Goal: Transaction & Acquisition: Purchase product/service

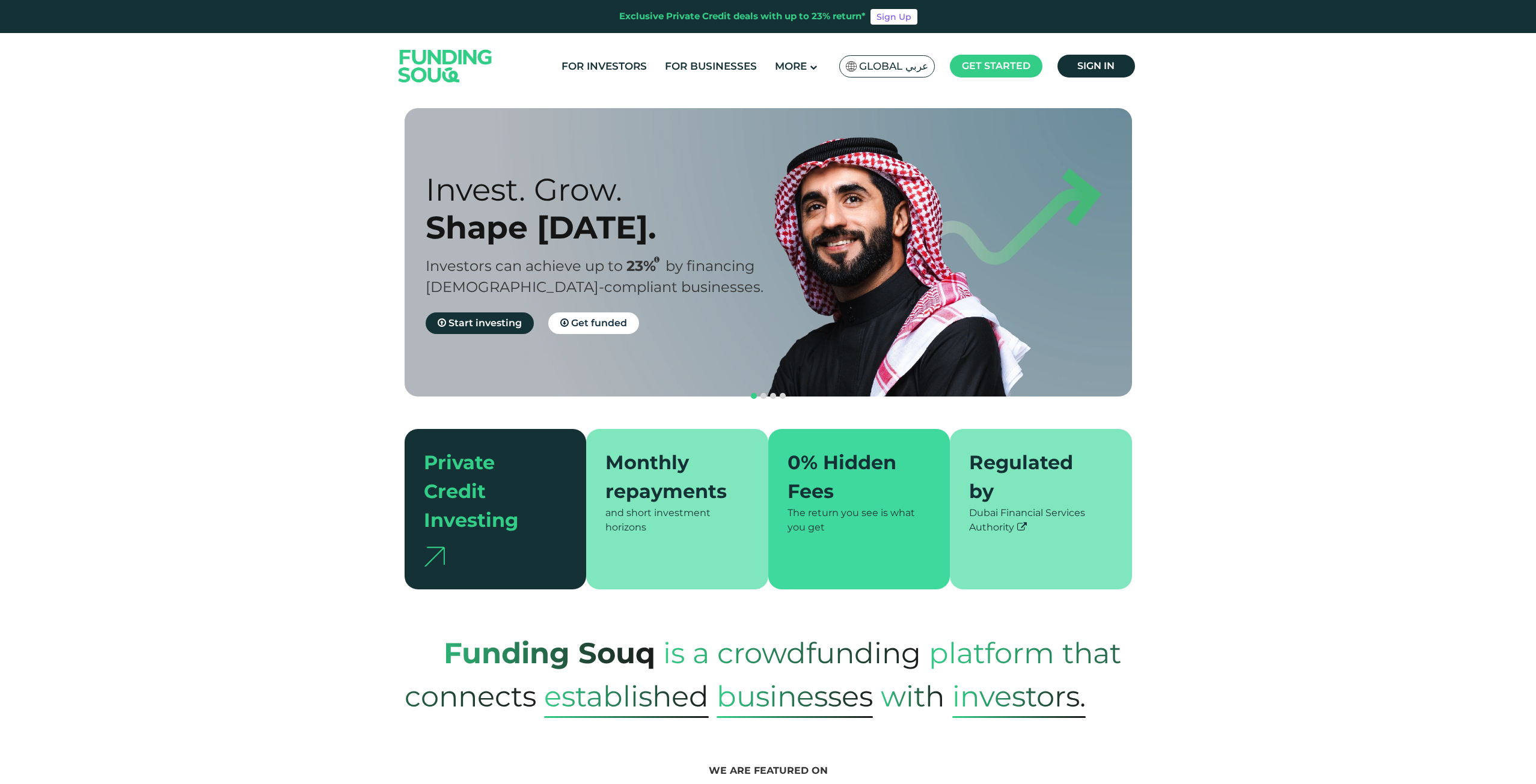
click at [1130, 69] on link "Sign in" at bounding box center [1096, 66] width 77 height 23
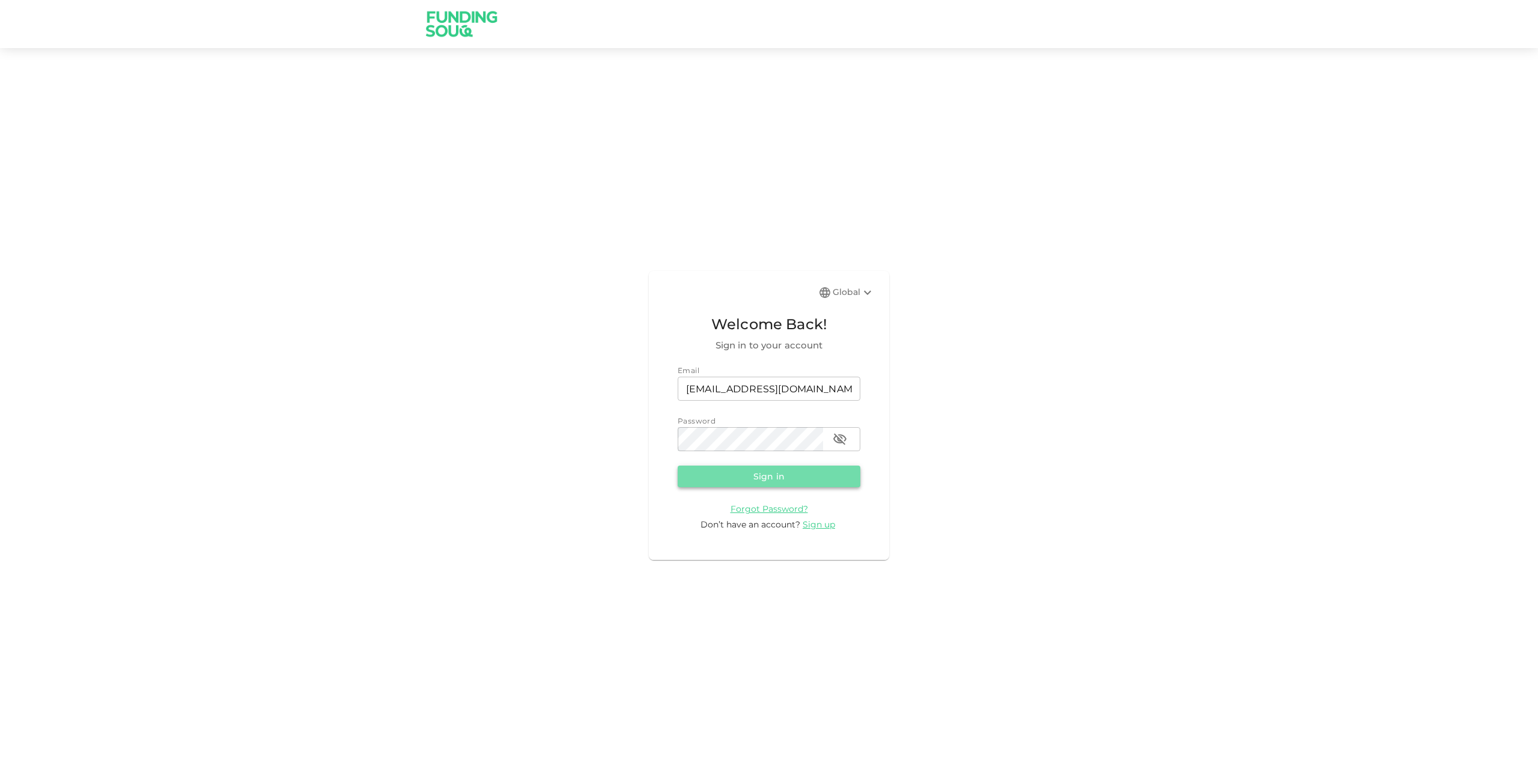
click at [795, 481] on button "Sign in" at bounding box center [769, 476] width 183 height 22
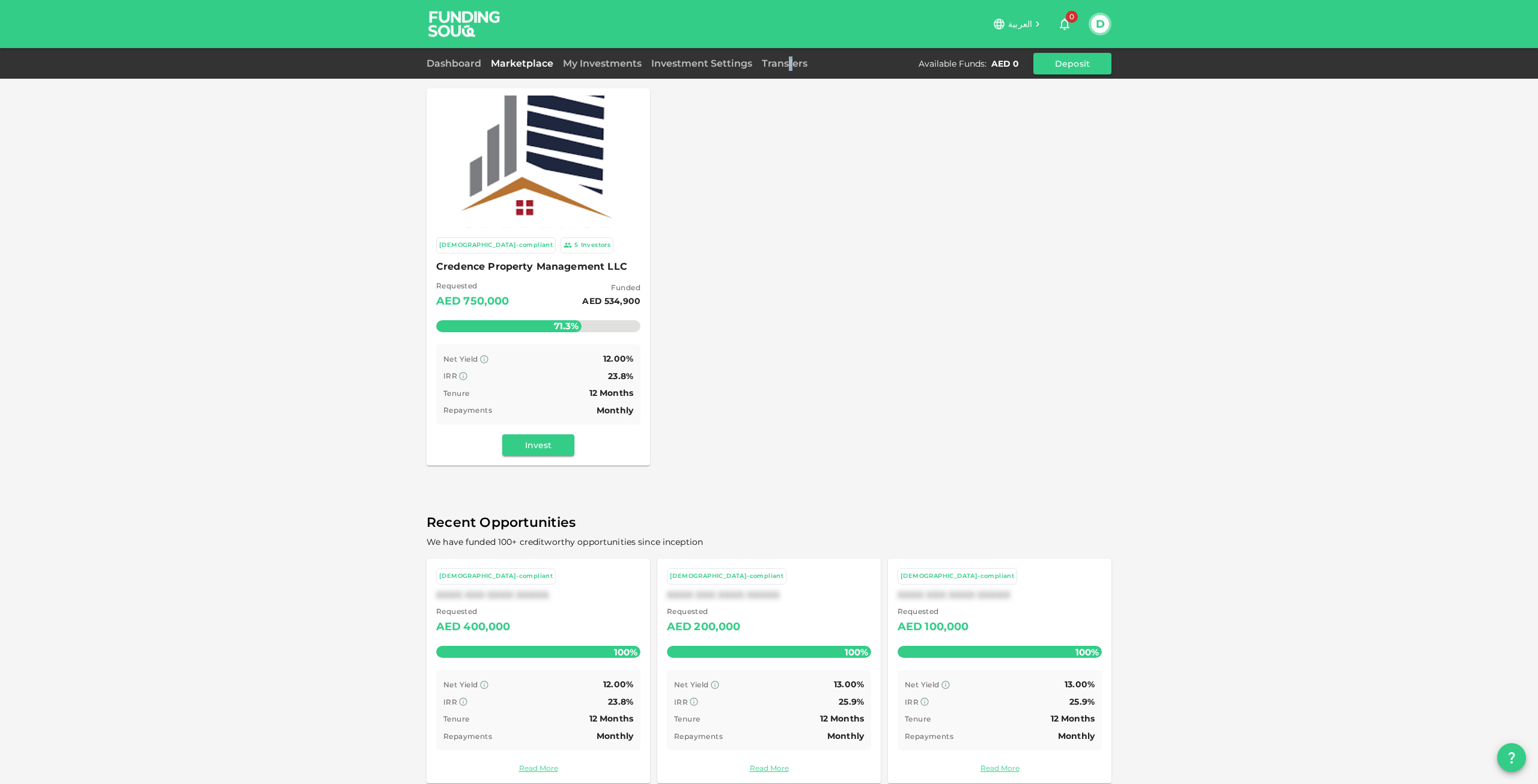
click at [788, 71] on div "Dashboard Marketplace My Investments Investment Settings Transfers Available Fu…" at bounding box center [769, 63] width 685 height 22
click at [795, 60] on link "Transfers" at bounding box center [785, 63] width 55 height 11
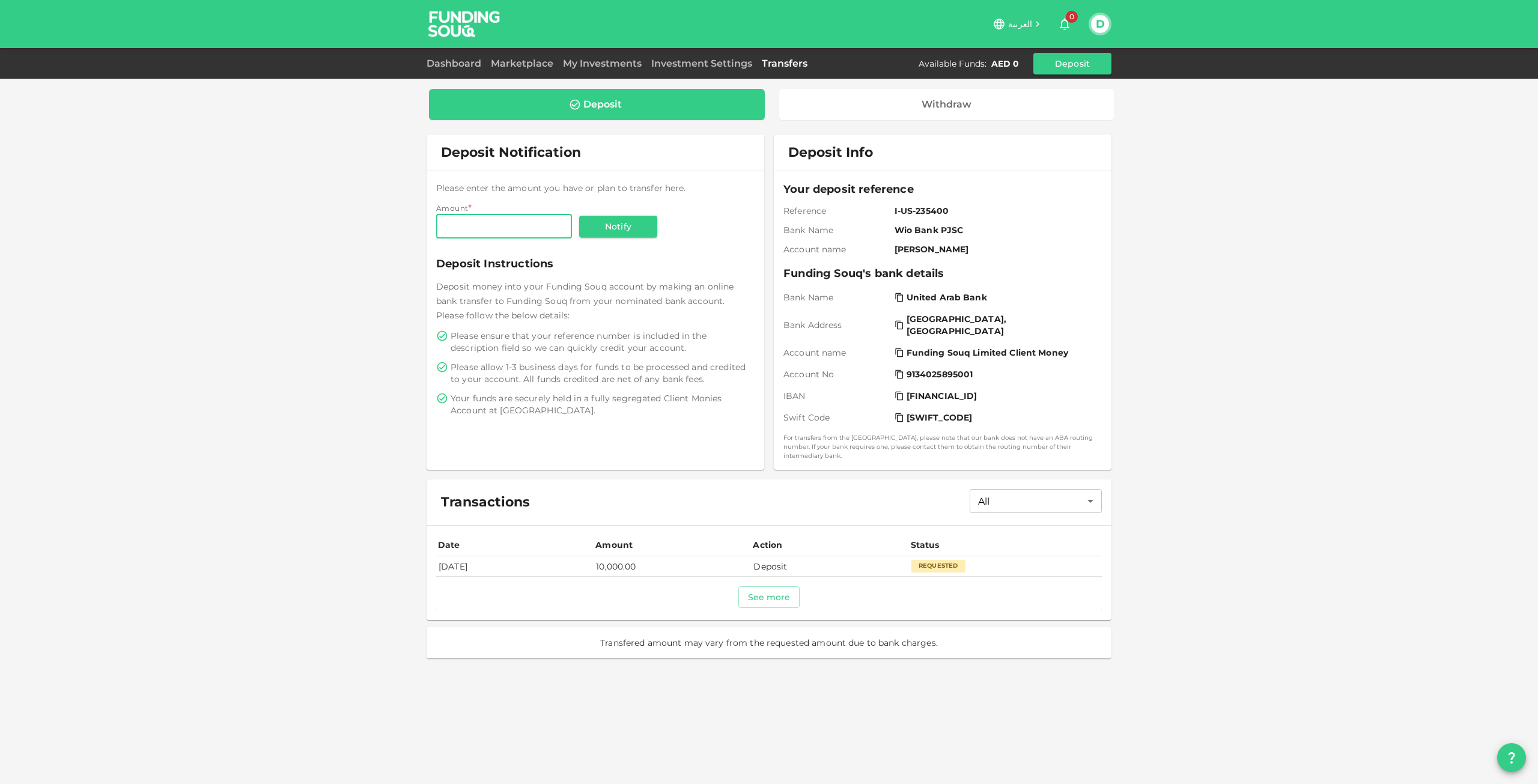
click at [788, 558] on td "Deposit" at bounding box center [830, 566] width 158 height 20
click at [957, 560] on div "Requested" at bounding box center [938, 566] width 54 height 12
click at [899, 526] on div "Date Amount Action Status Aug 13, 2025 10,000.00 Deposit Requested See more" at bounding box center [769, 573] width 685 height 94
click at [762, 586] on button "See more" at bounding box center [769, 597] width 62 height 22
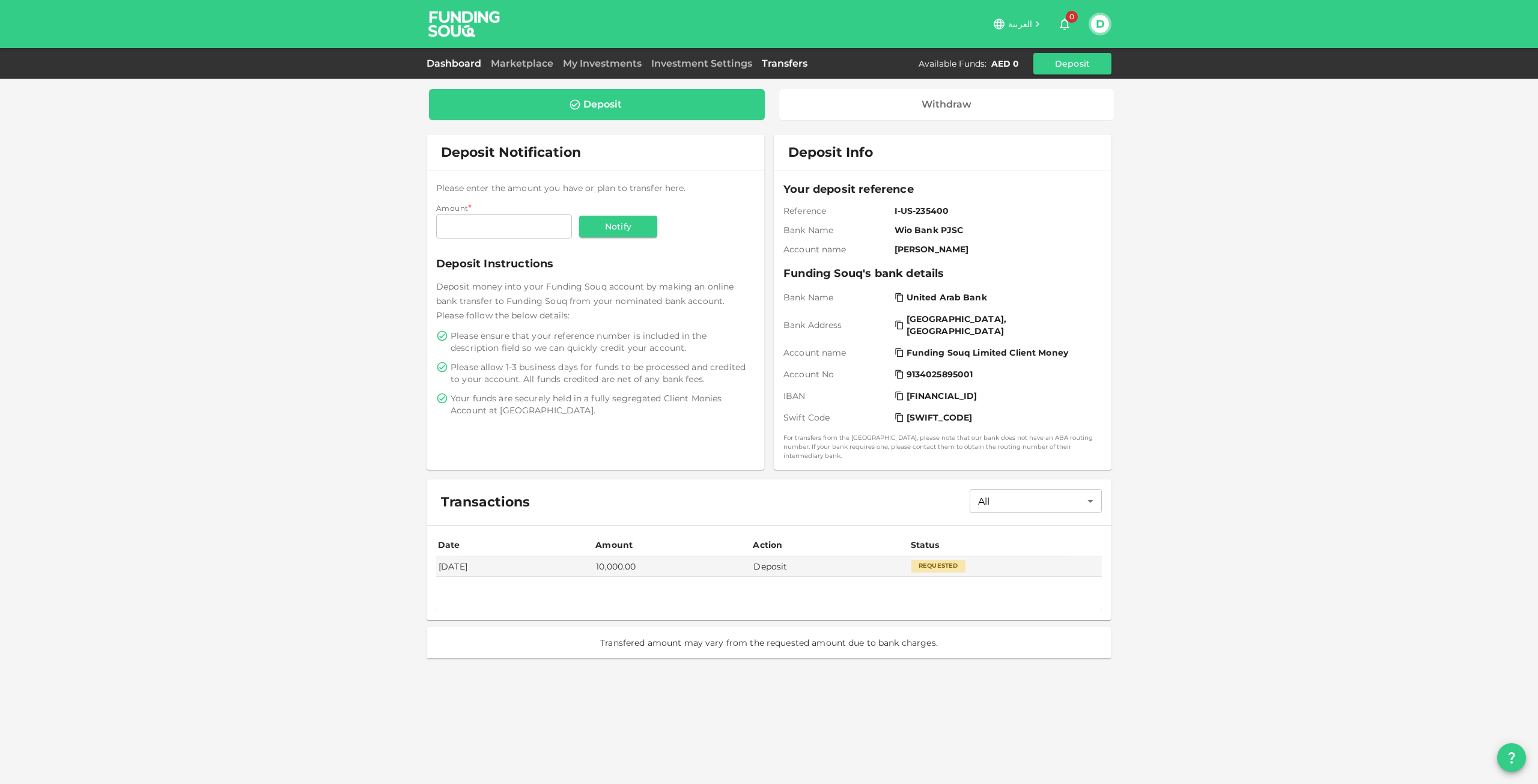
click at [442, 63] on link "Dashboard" at bounding box center [456, 63] width 60 height 11
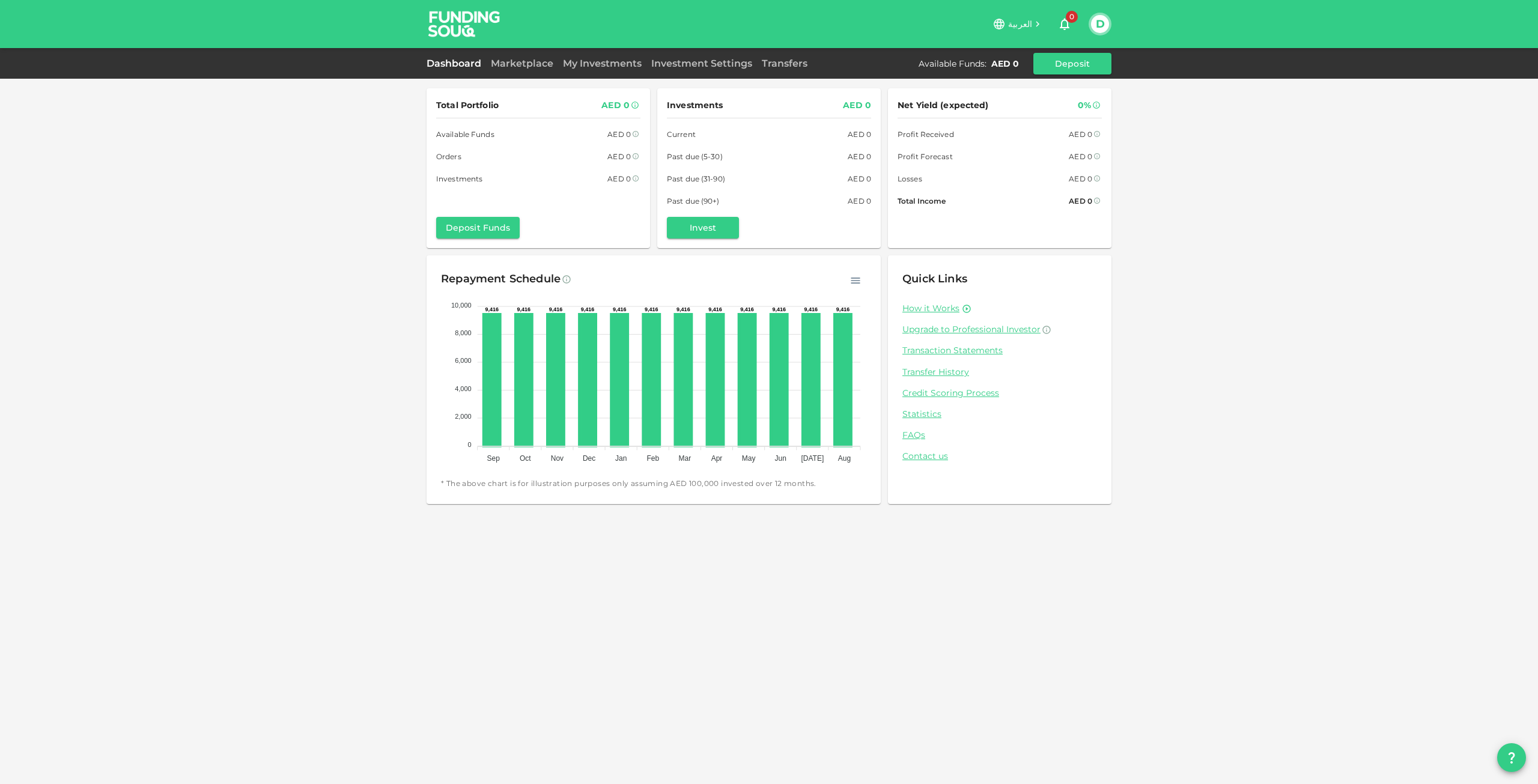
click at [1114, 20] on div "العربية 0 D" at bounding box center [769, 23] width 1538 height 48
click at [1106, 25] on button "D" at bounding box center [1100, 23] width 18 height 18
click at [1071, 29] on div at bounding box center [769, 392] width 1538 height 784
click at [1067, 20] on span "0" at bounding box center [1072, 16] width 12 height 12
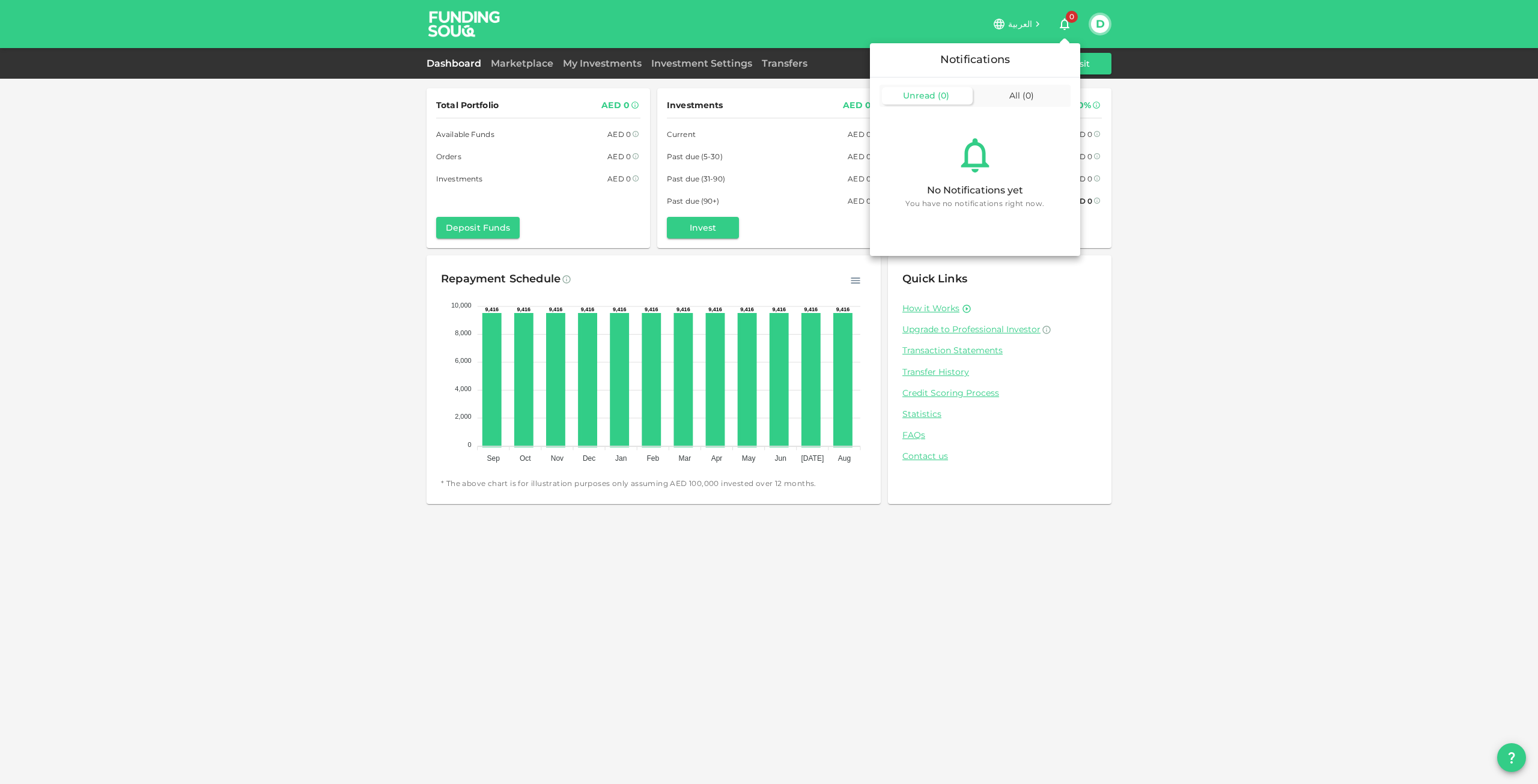
drag, startPoint x: 1198, startPoint y: 160, endPoint x: 934, endPoint y: 55, distance: 284.1
click at [1197, 160] on div at bounding box center [769, 392] width 1538 height 784
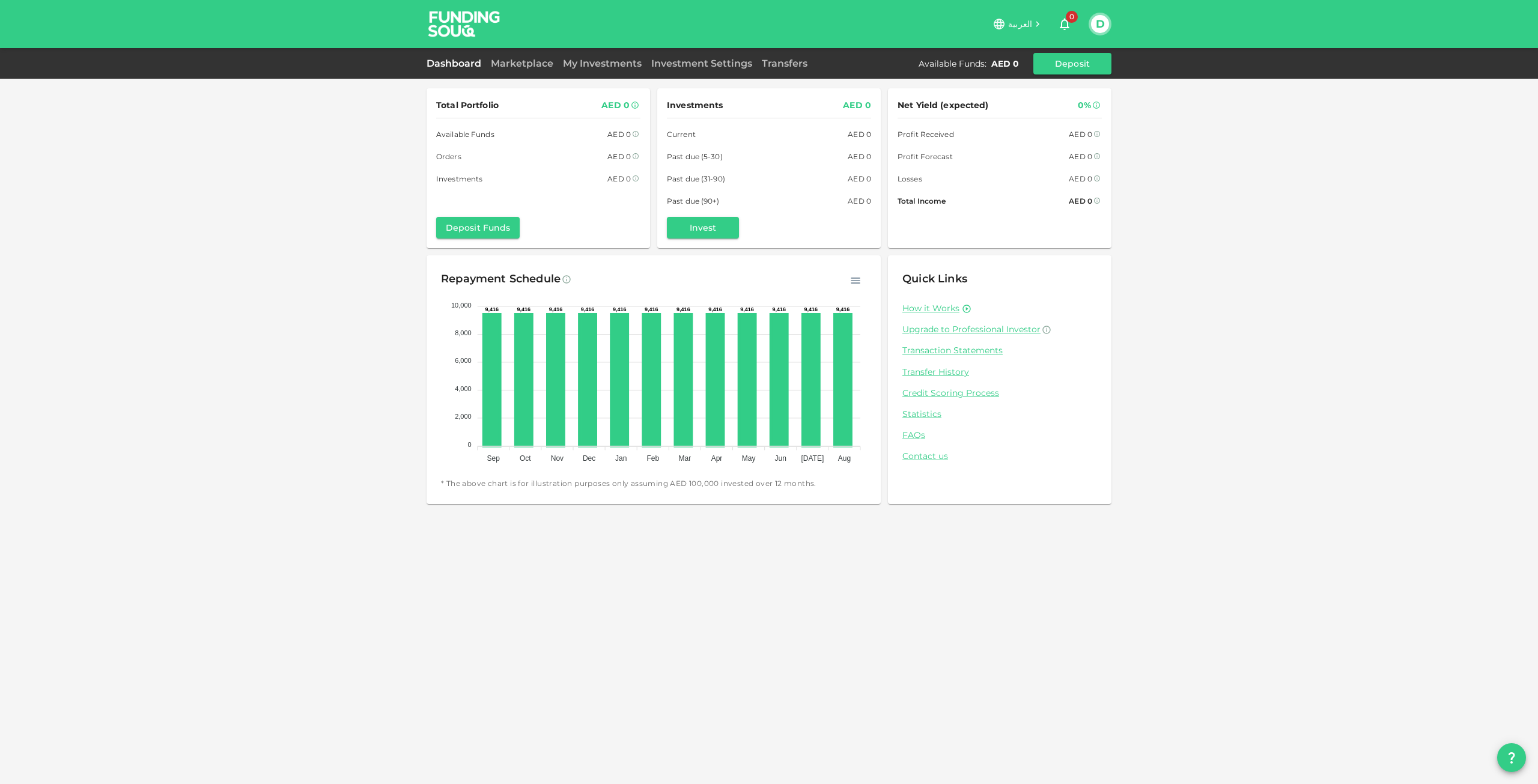
click at [791, 56] on div "Transfers" at bounding box center [785, 63] width 55 height 15
click at [784, 64] on link "Transfers" at bounding box center [785, 63] width 55 height 11
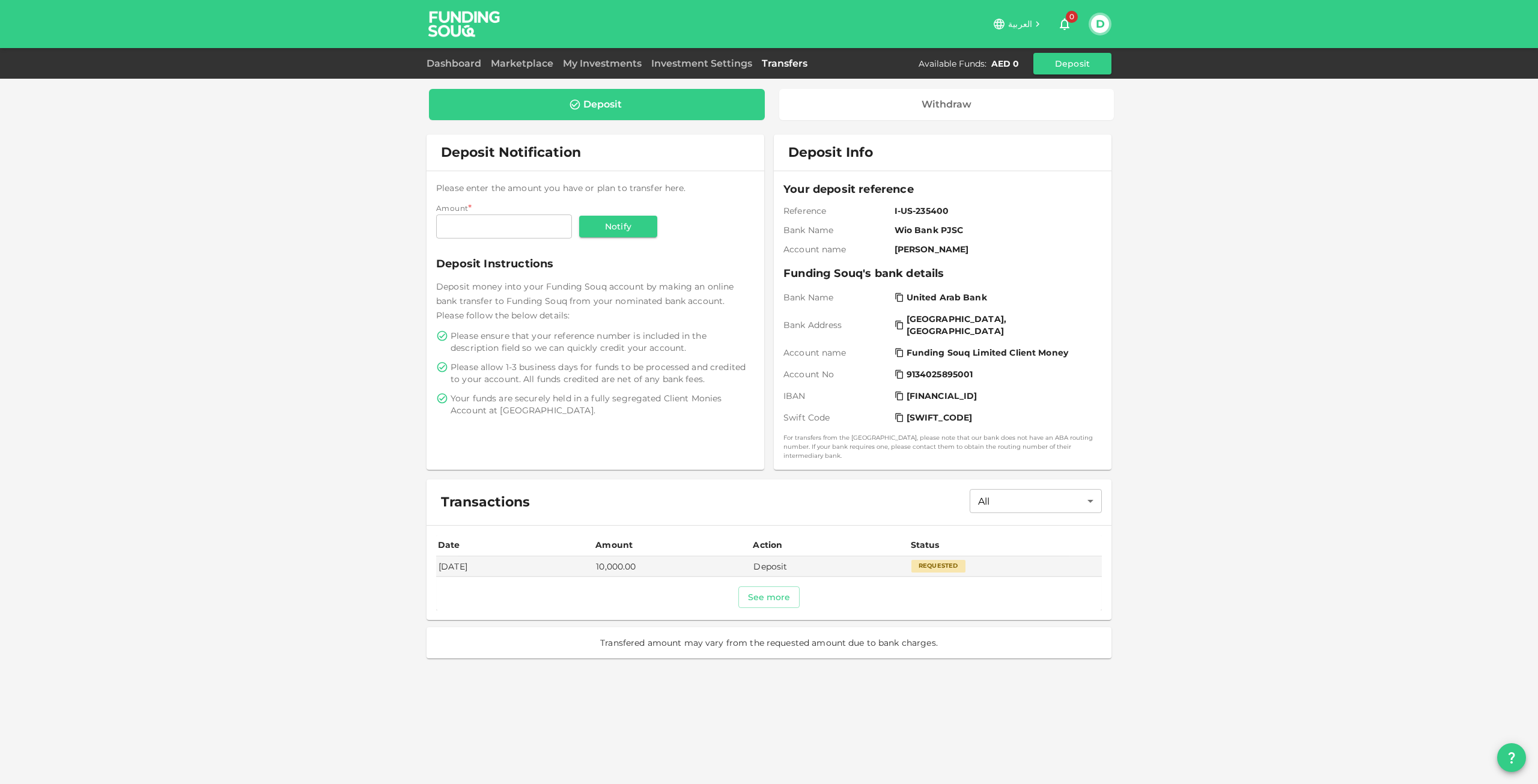
click at [720, 72] on div "Dashboard Marketplace My Investments Investment Settings Transfers Available Fu…" at bounding box center [769, 63] width 685 height 22
click at [691, 59] on link "Investment Settings" at bounding box center [702, 63] width 111 height 11
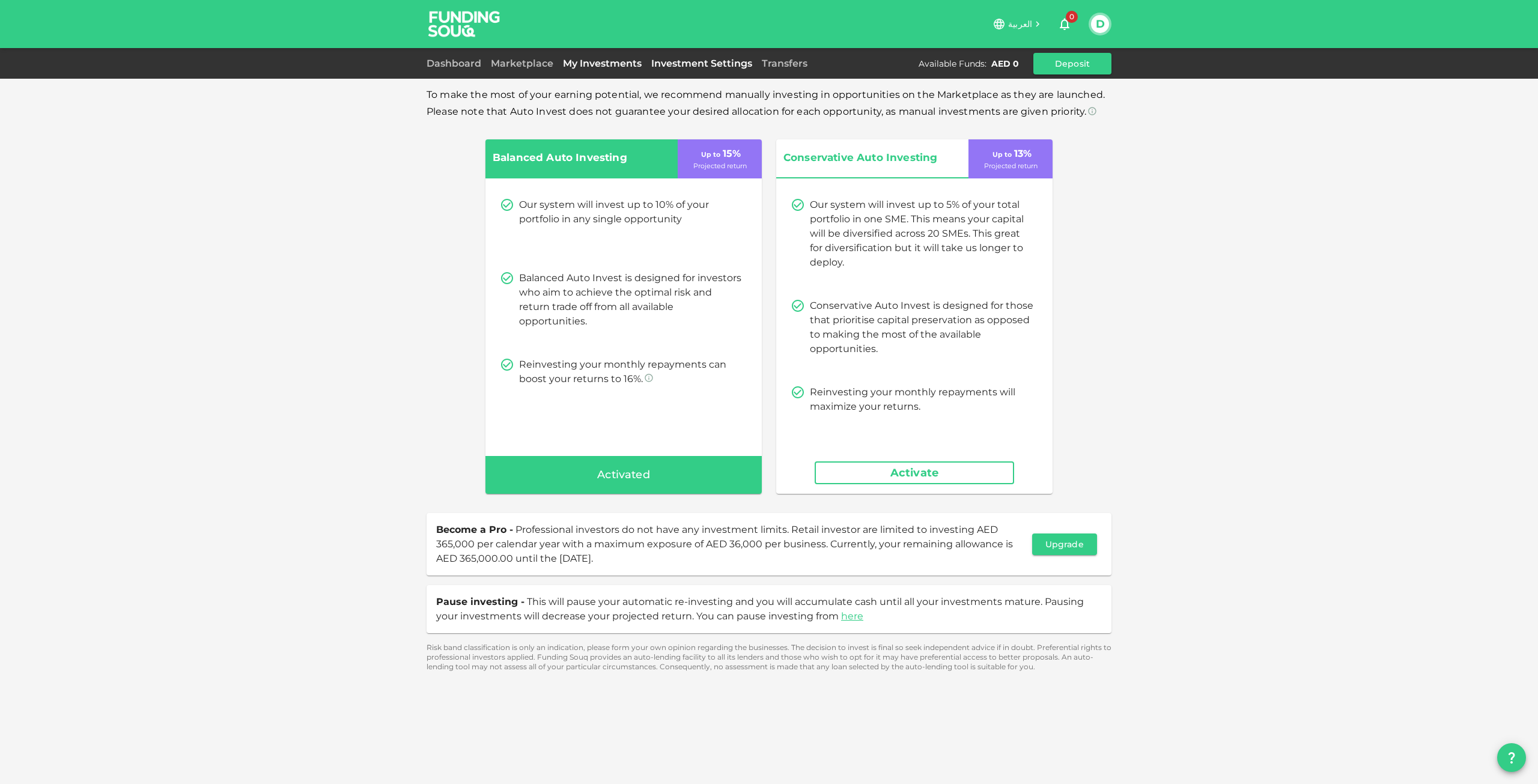
click at [594, 63] on link "My Investments" at bounding box center [602, 63] width 88 height 11
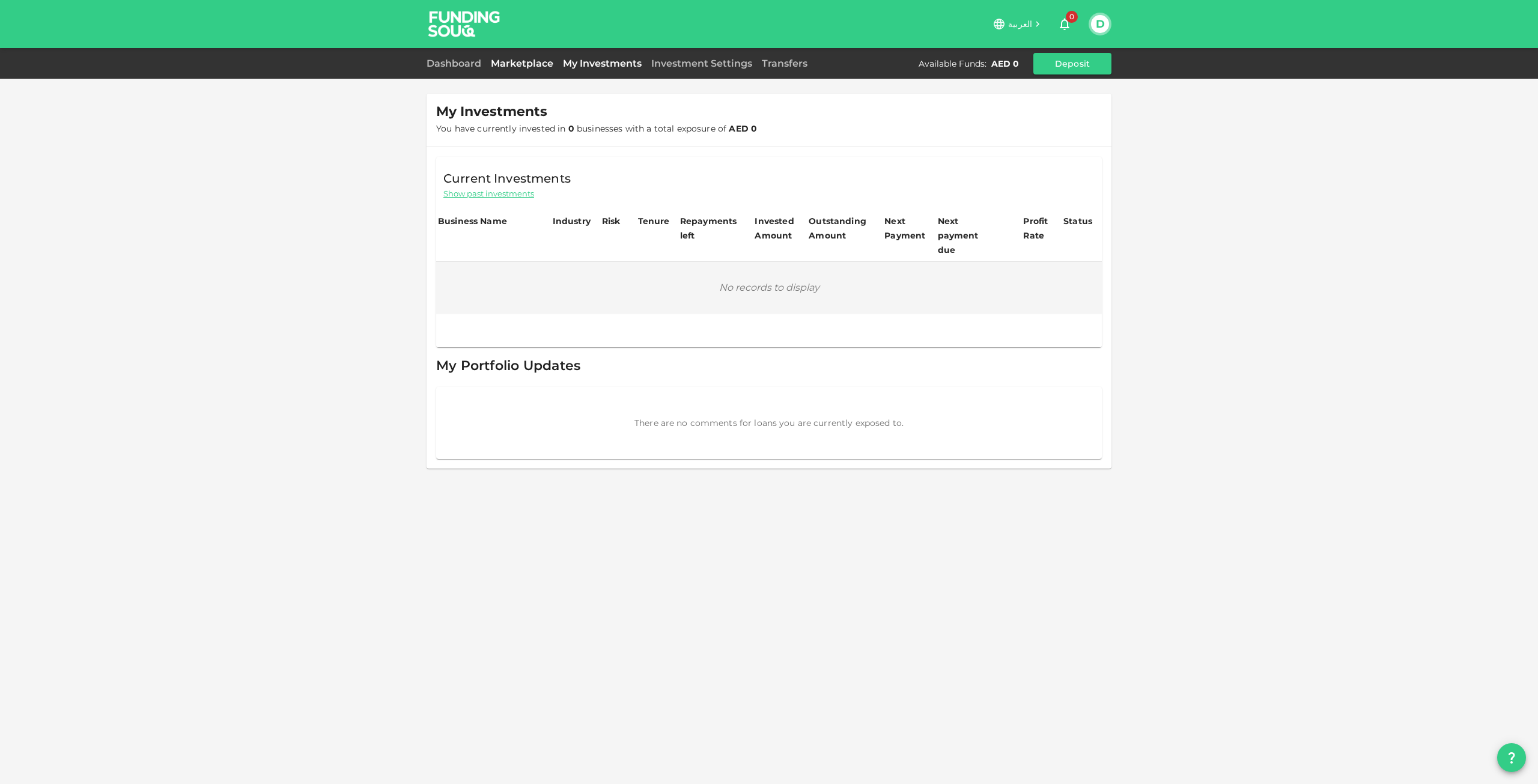
click at [530, 65] on link "Marketplace" at bounding box center [522, 63] width 72 height 11
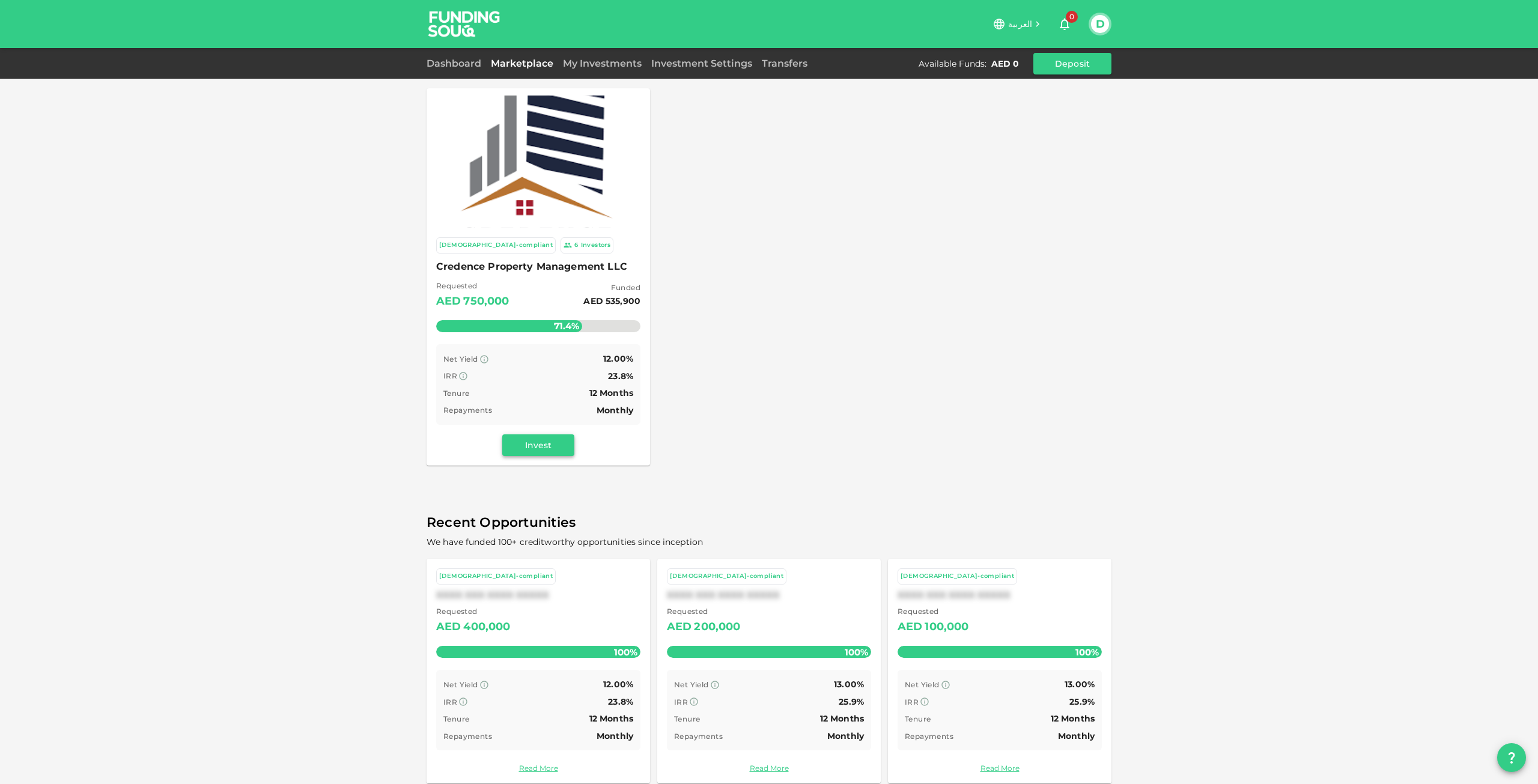
click at [524, 441] on button "Invest" at bounding box center [538, 444] width 72 height 22
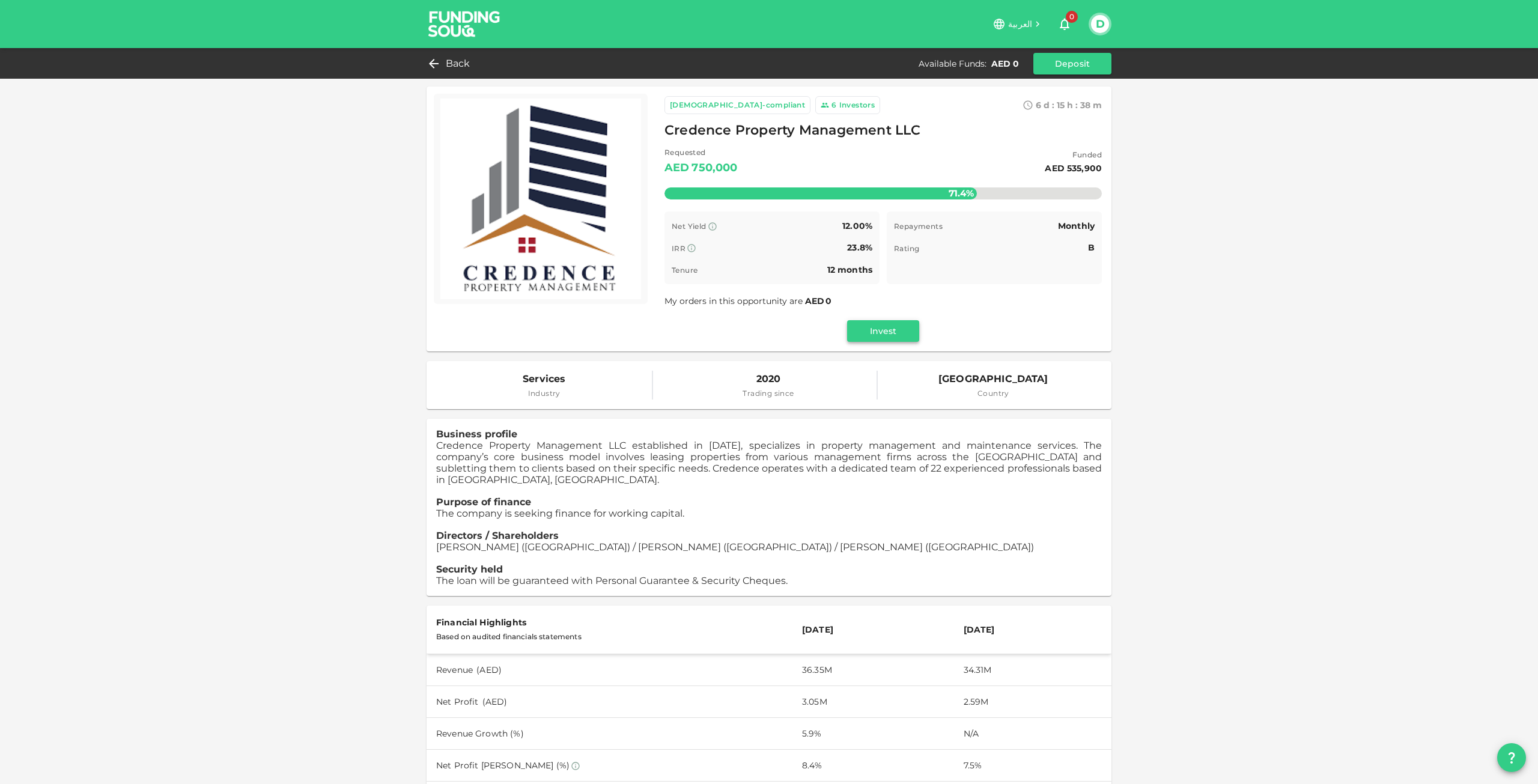
click at [880, 324] on button "Invest" at bounding box center [883, 331] width 72 height 22
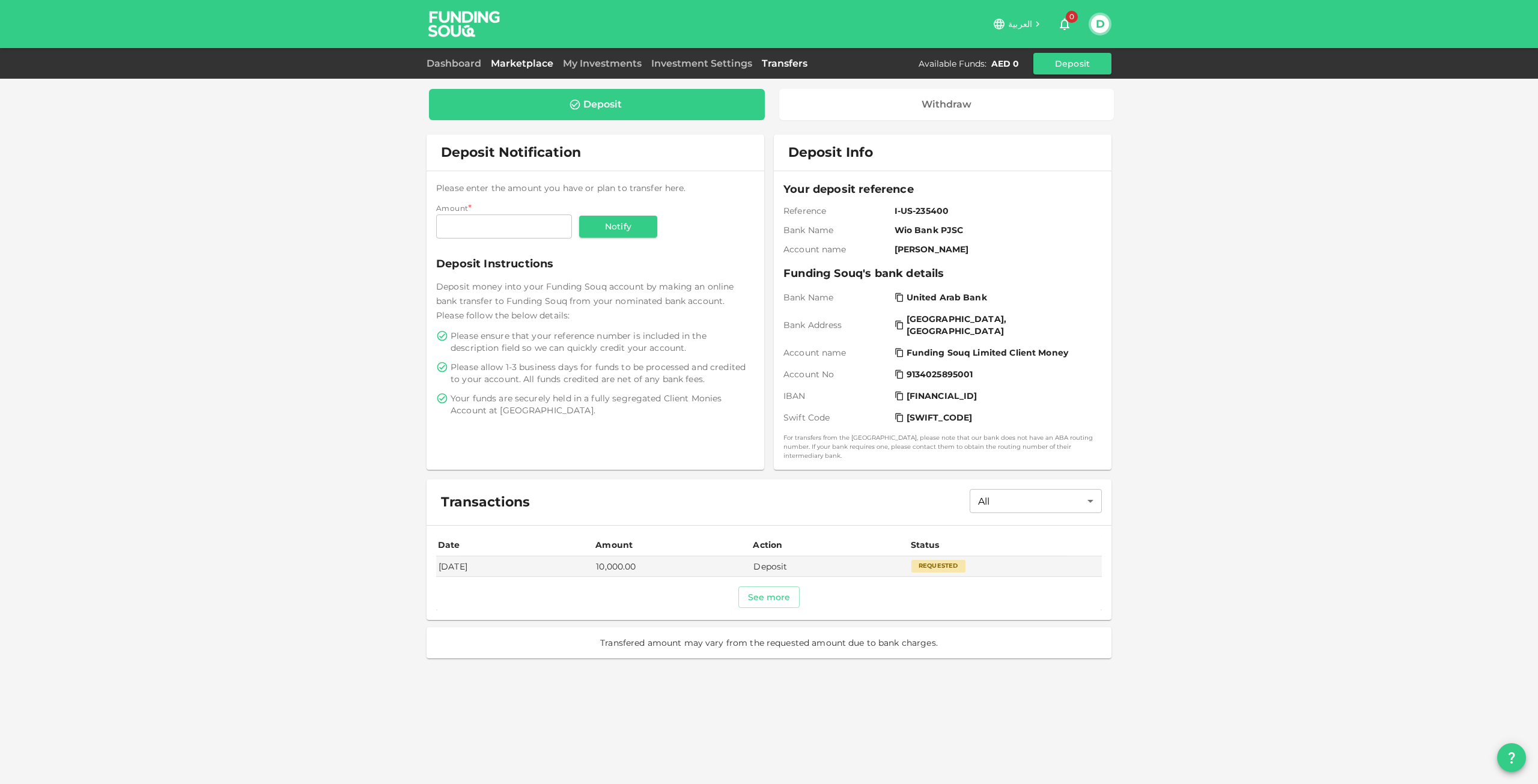
click at [503, 65] on link "Marketplace" at bounding box center [522, 63] width 72 height 11
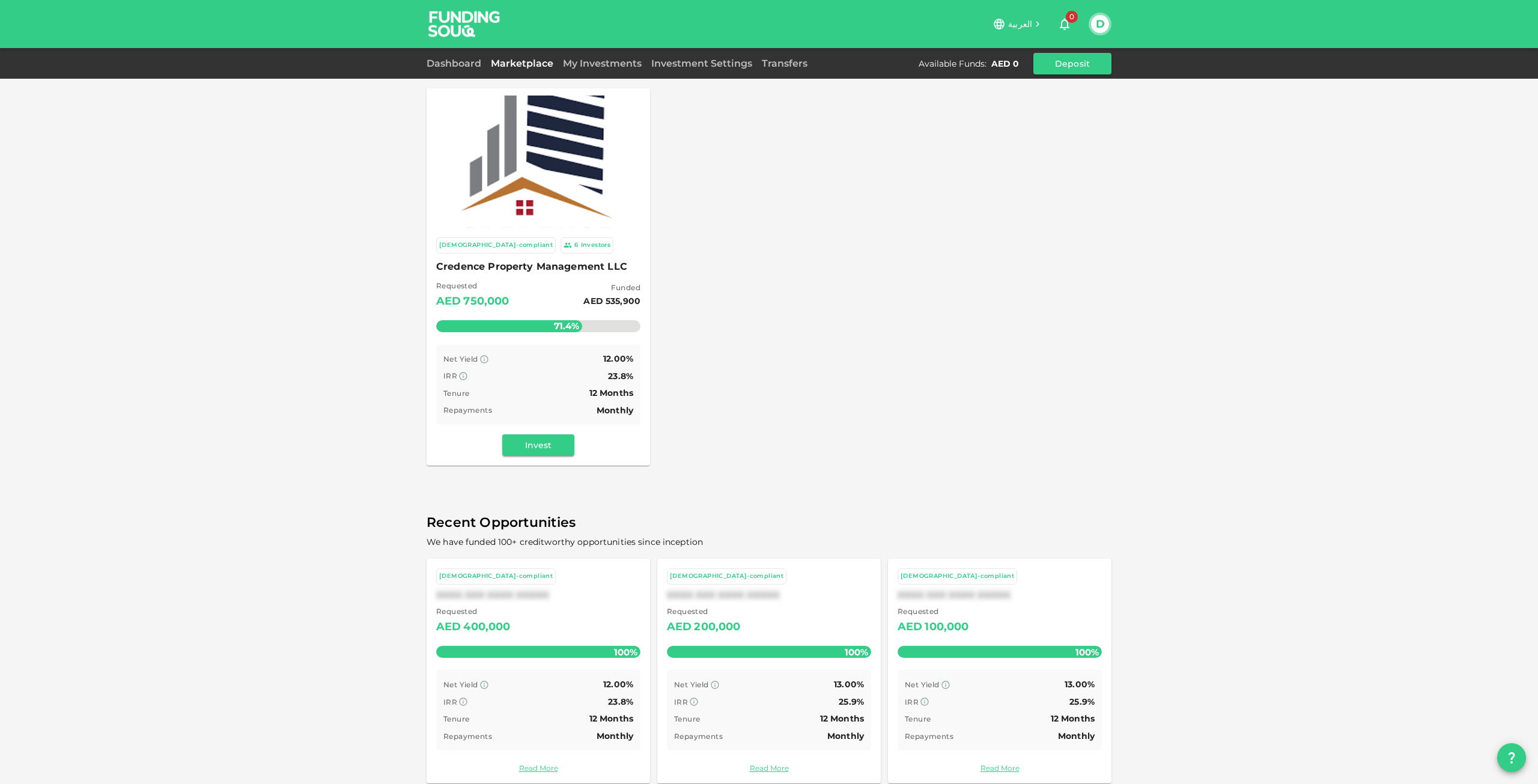
click at [581, 246] on div "Investors" at bounding box center [596, 245] width 30 height 10
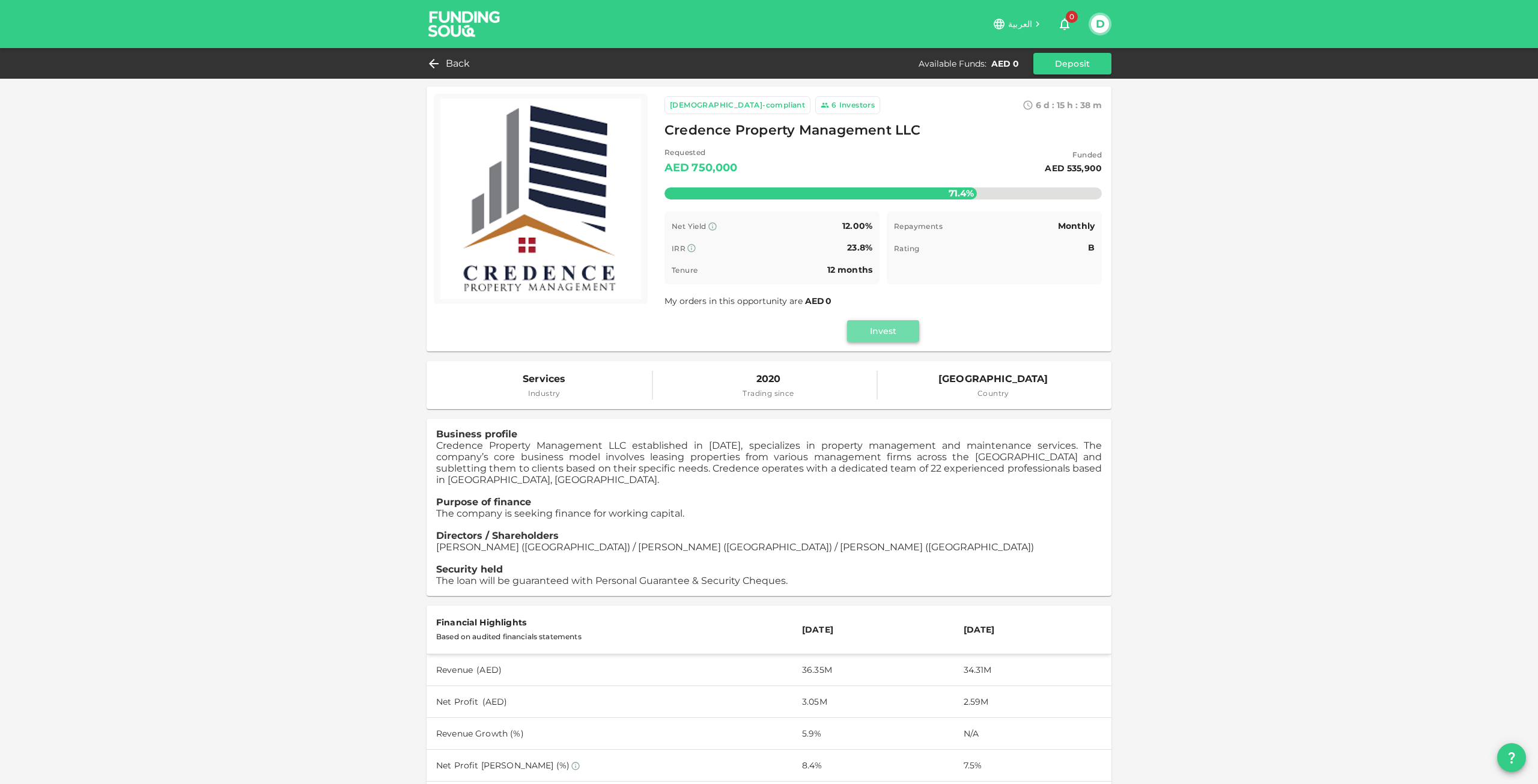
click at [858, 327] on button "Invest" at bounding box center [883, 331] width 72 height 22
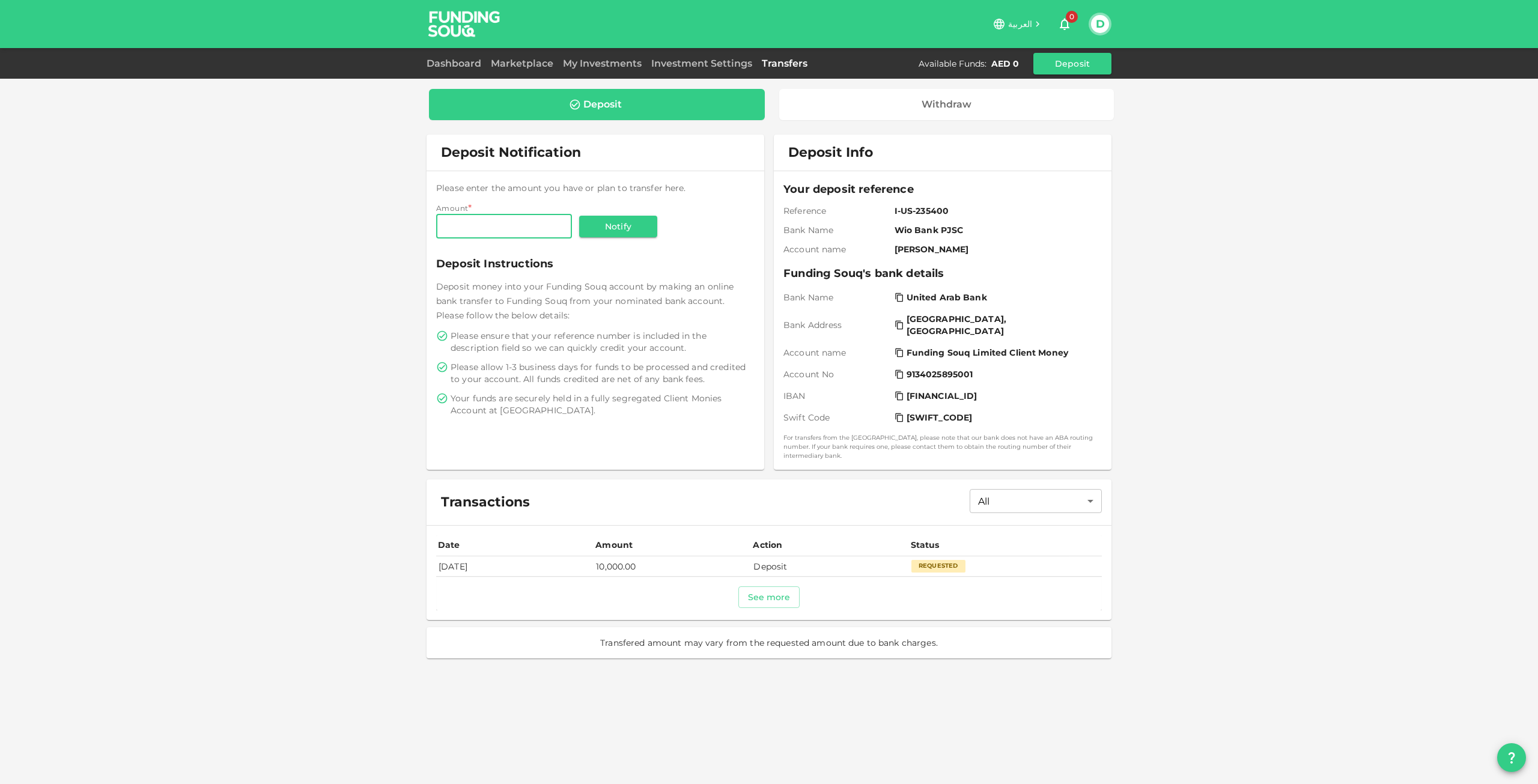
click at [934, 560] on div "Requested" at bounding box center [938, 566] width 54 height 12
click at [782, 597] on button "See more" at bounding box center [769, 597] width 62 height 22
click at [807, 581] on div at bounding box center [769, 593] width 665 height 34
click at [1061, 60] on button "Deposit" at bounding box center [1073, 63] width 78 height 22
click at [1089, 60] on button "Deposit" at bounding box center [1073, 63] width 78 height 22
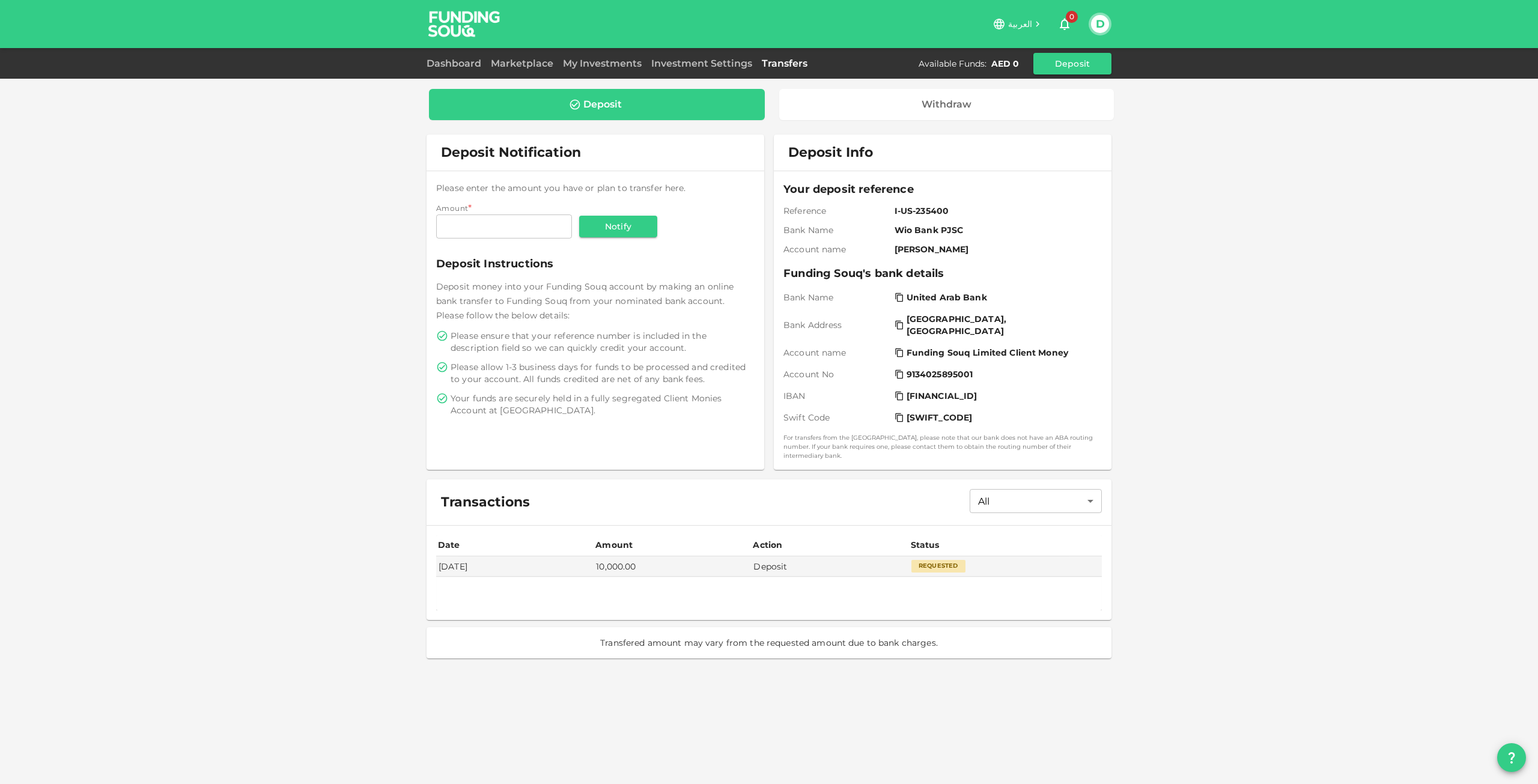
click at [724, 72] on div "Dashboard Marketplace My Investments Investment Settings Transfers Available Fu…" at bounding box center [769, 63] width 685 height 22
click at [594, 60] on link "My Investments" at bounding box center [602, 63] width 88 height 11
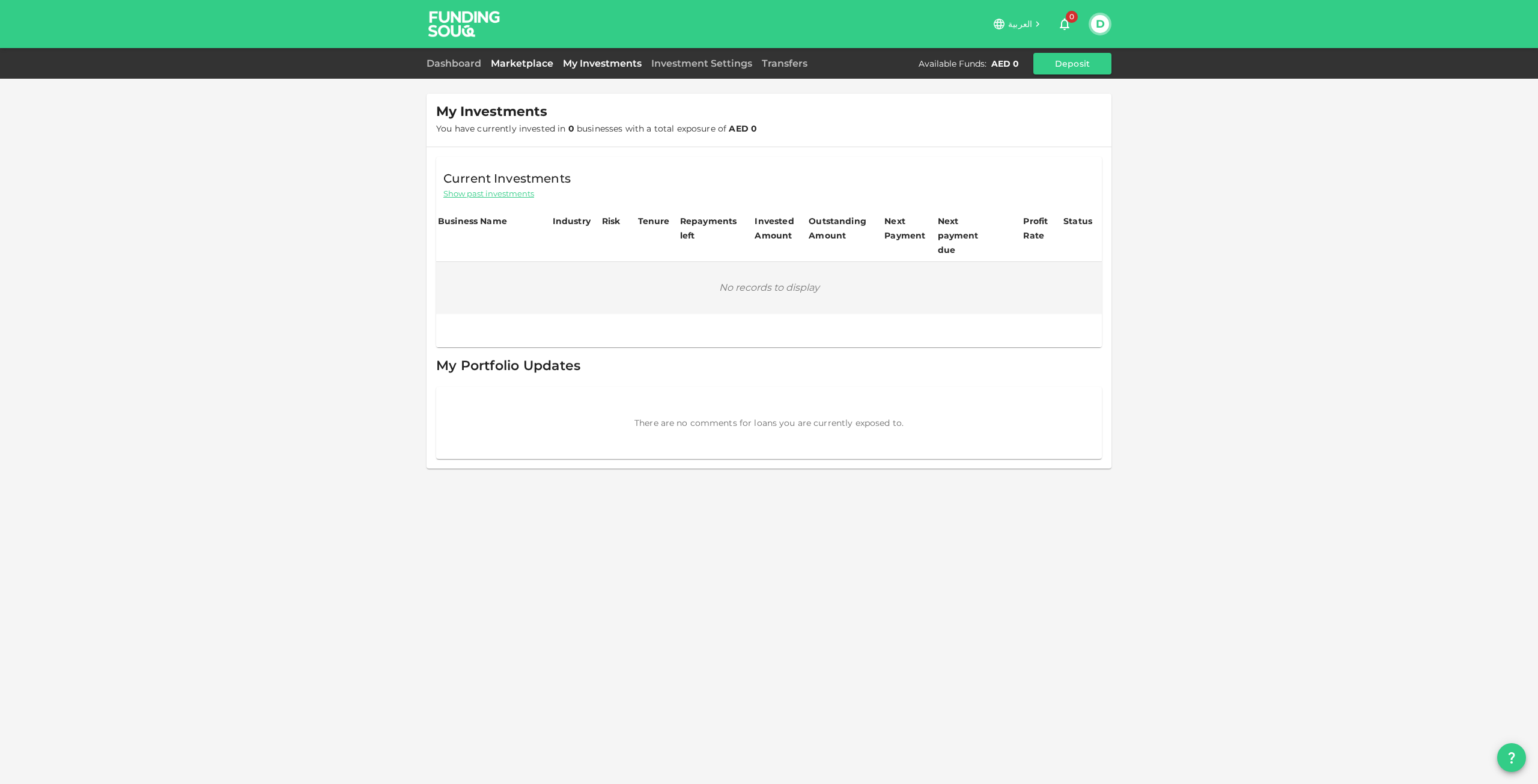
click at [522, 66] on link "Marketplace" at bounding box center [522, 63] width 72 height 11
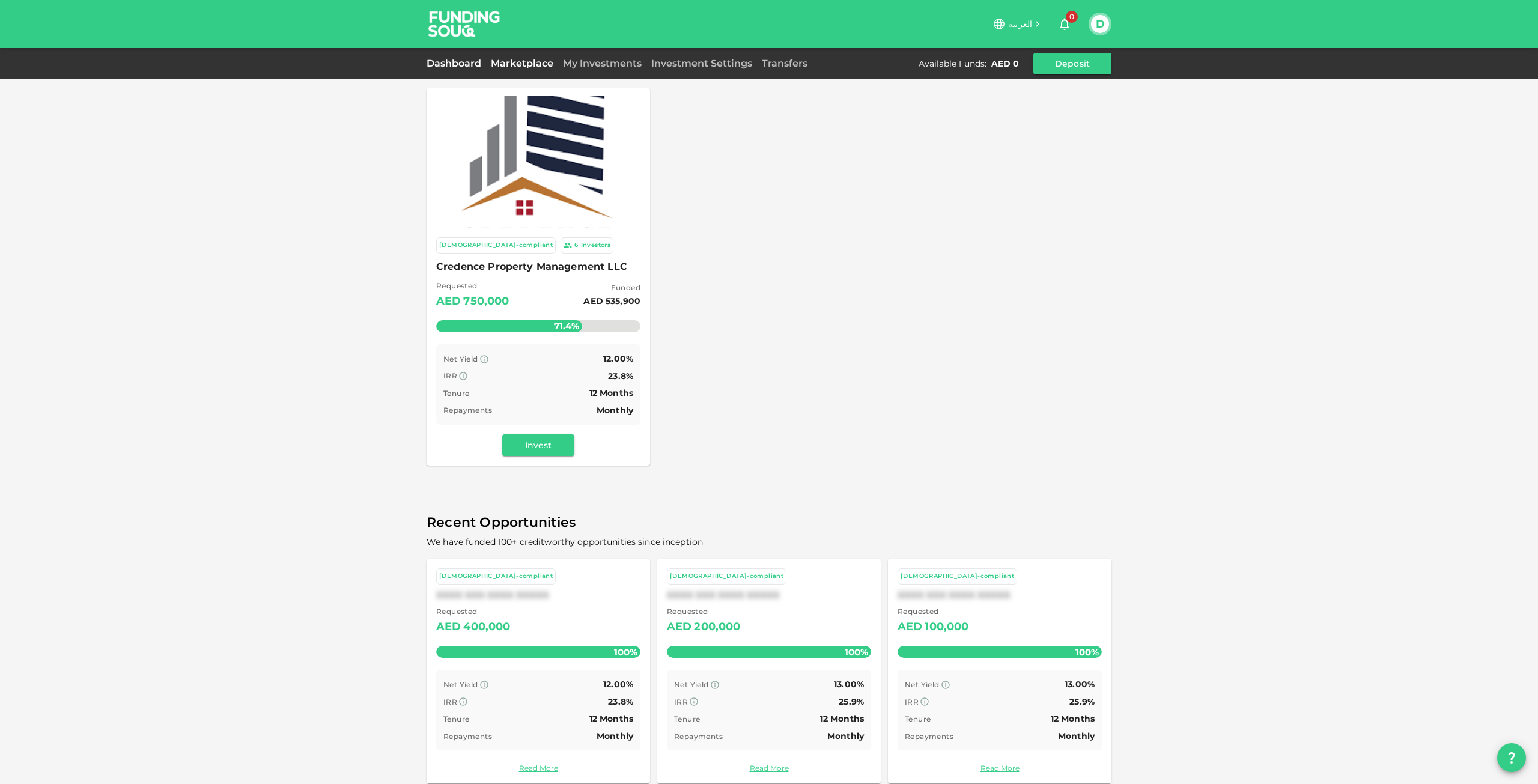
click at [458, 68] on link "Dashboard" at bounding box center [456, 63] width 60 height 11
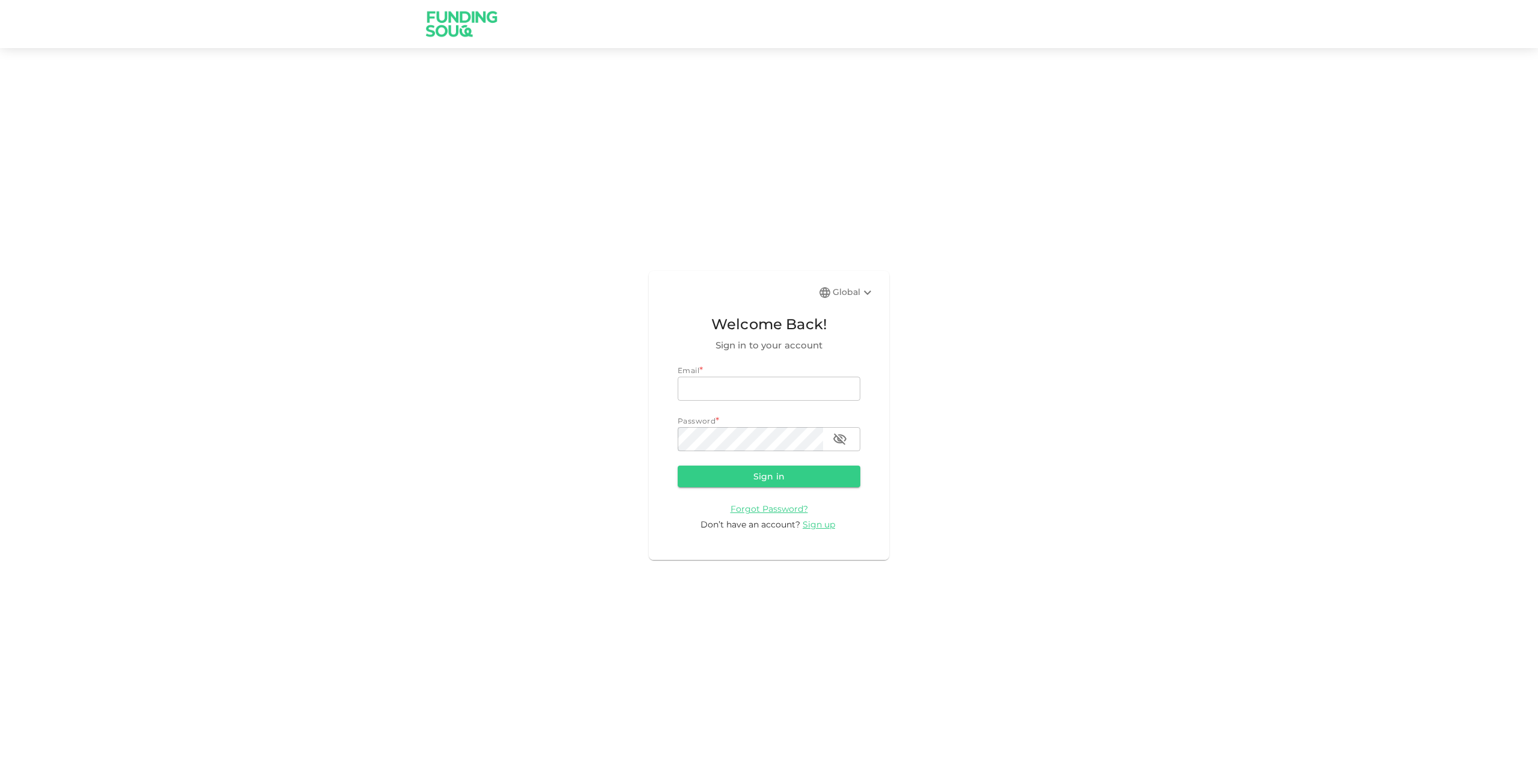
type input "[EMAIL_ADDRESS][DOMAIN_NAME]"
click at [768, 479] on button "Sign in" at bounding box center [769, 476] width 183 height 22
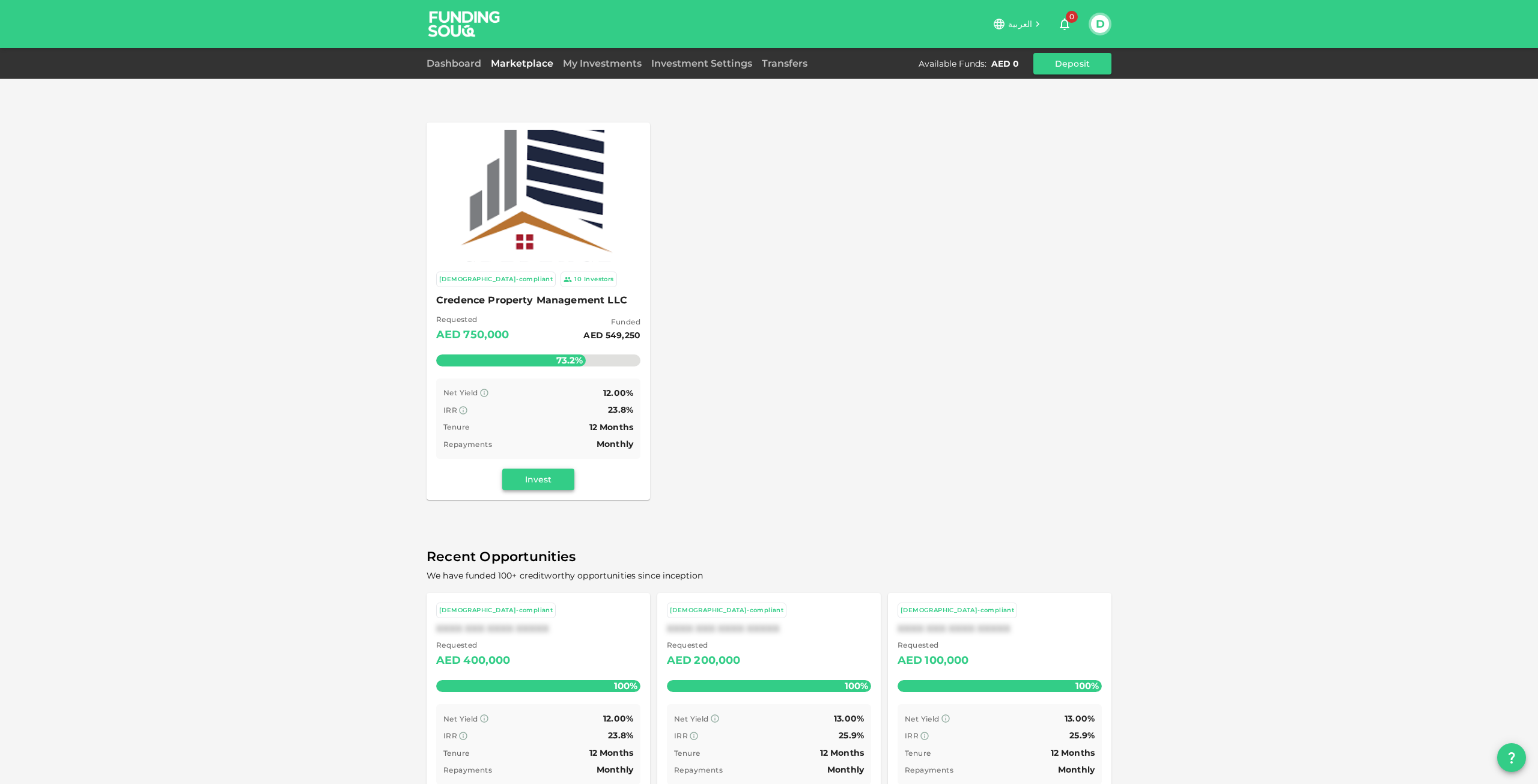
click at [545, 470] on button "Invest" at bounding box center [538, 479] width 72 height 22
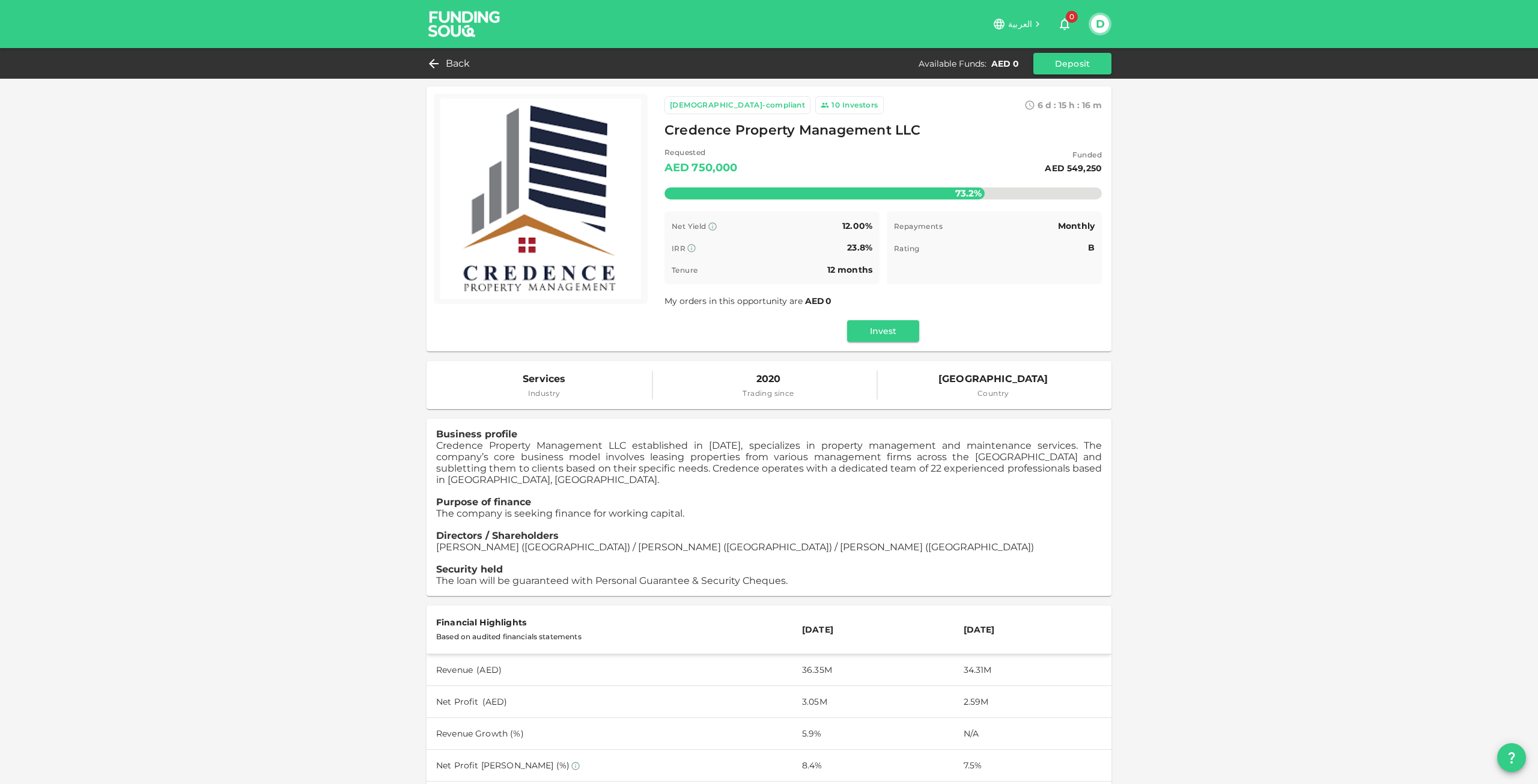
click at [470, 16] on img at bounding box center [464, 23] width 90 height 48
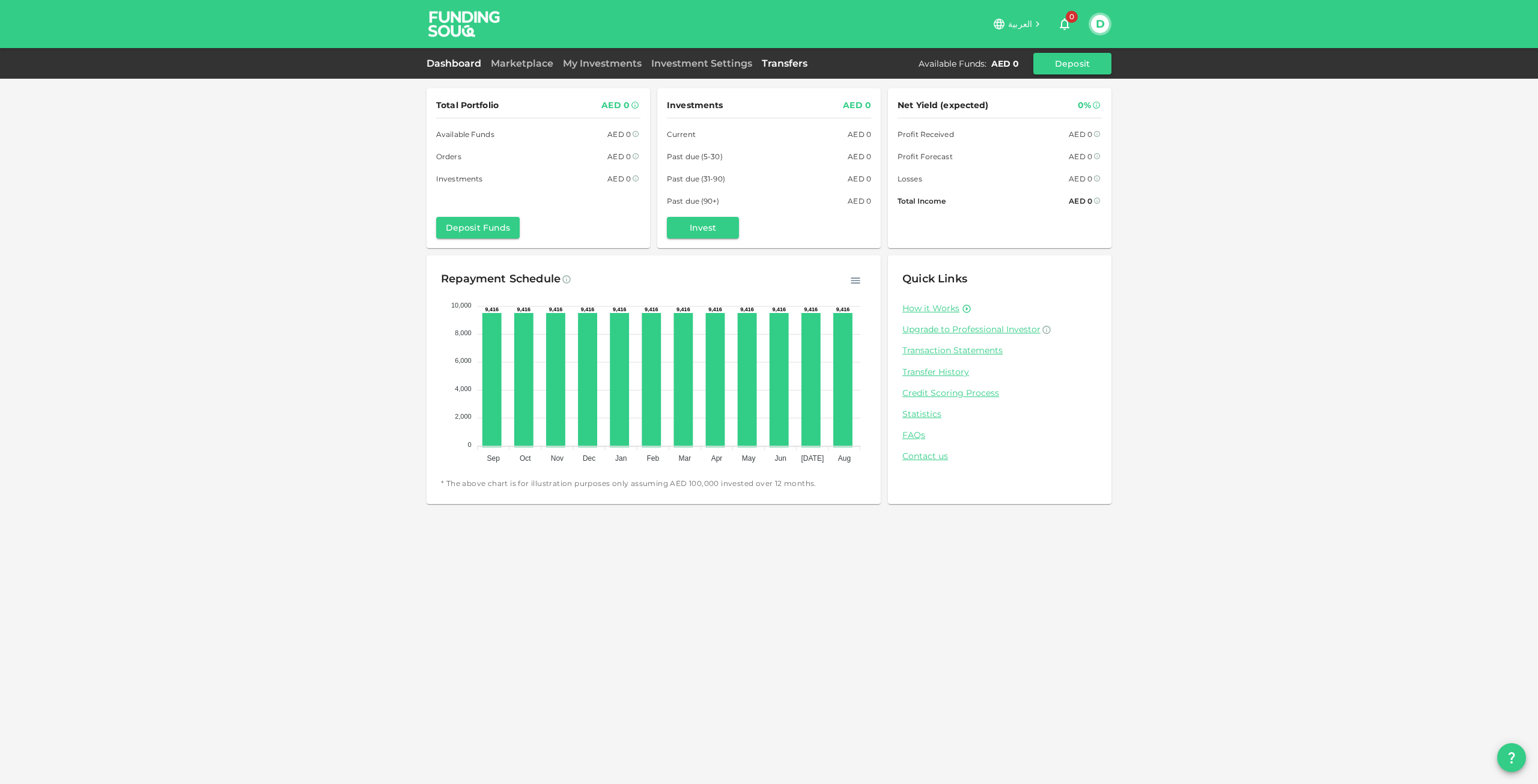
click at [771, 66] on link "Transfers" at bounding box center [785, 63] width 55 height 11
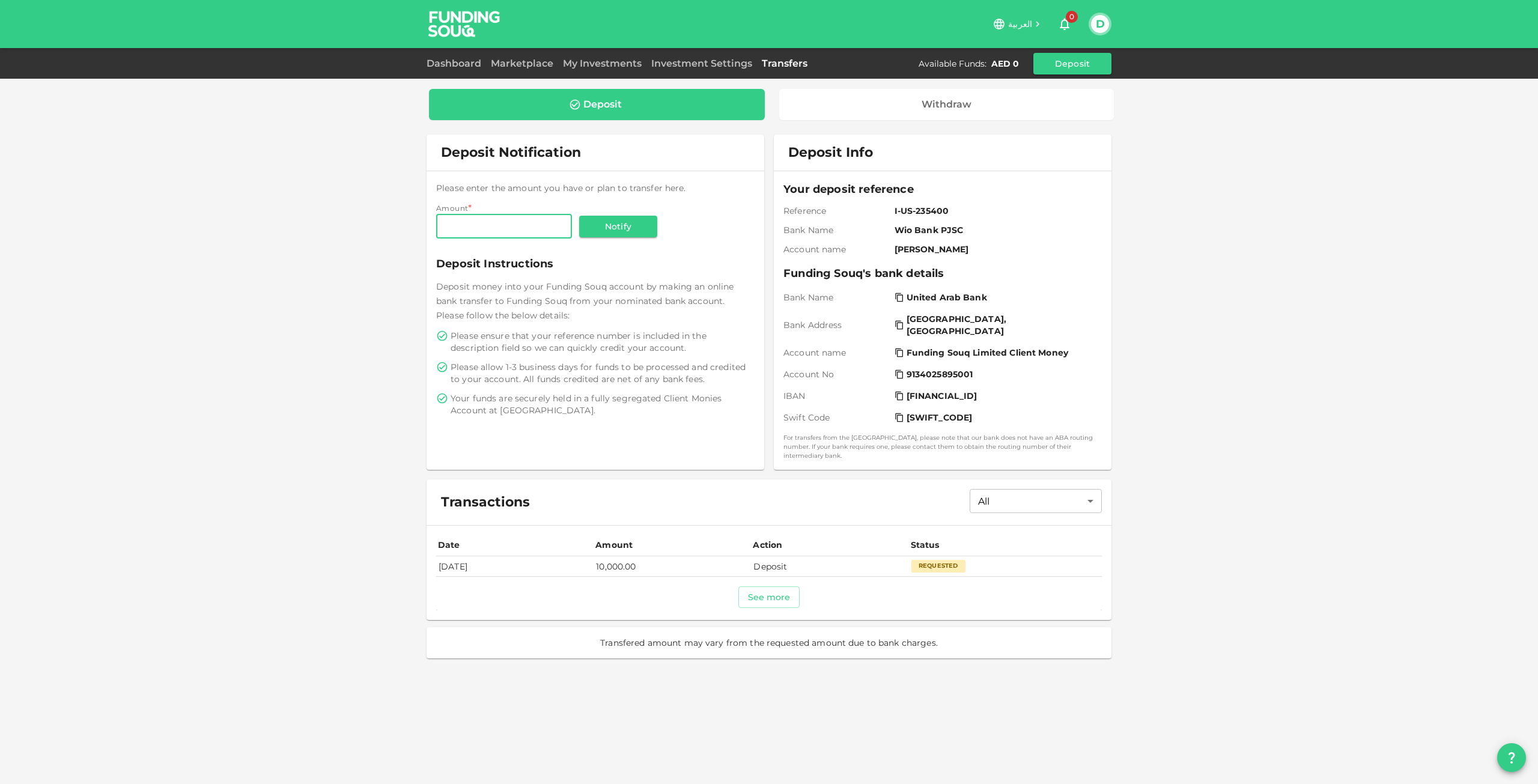
click at [965, 556] on td "Requested" at bounding box center [1005, 566] width 193 height 20
click at [957, 560] on div "Requested" at bounding box center [938, 566] width 54 height 12
click at [644, 562] on td "10,000.00" at bounding box center [672, 566] width 158 height 20
click at [748, 589] on button "See more" at bounding box center [769, 597] width 62 height 22
